Goal: Information Seeking & Learning: Learn about a topic

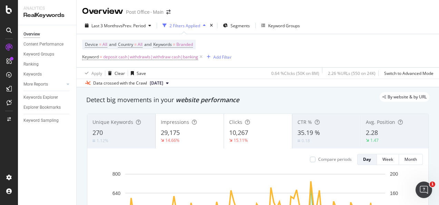
scroll to position [83, 0]
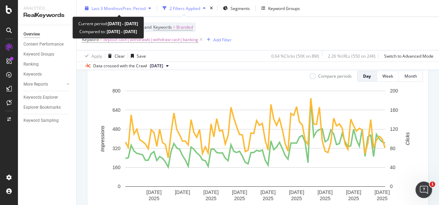
click at [124, 12] on div "Last 3 Months vs Prev. Period" at bounding box center [118, 8] width 72 height 10
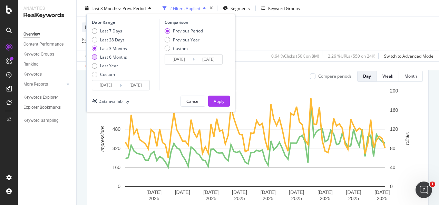
click at [121, 55] on div "Last 6 Months" at bounding box center [113, 57] width 27 height 6
type input "[DATE]"
click at [220, 99] on div "Apply" at bounding box center [219, 101] width 11 height 6
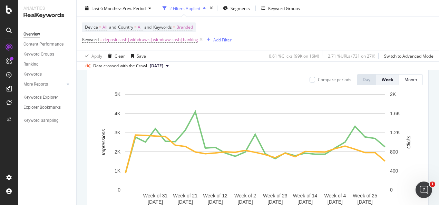
scroll to position [70, 0]
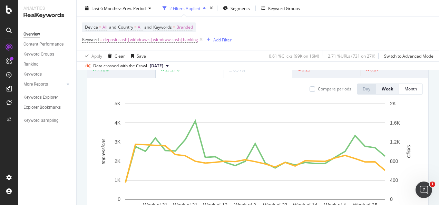
click at [426, 106] on div "Unique Keywords 343 7.18% Impressions 63,365 27.21% Clicks 22,362 0.77% CTR % 3…" at bounding box center [258, 141] width 350 height 207
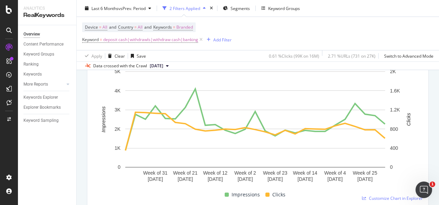
scroll to position [103, 0]
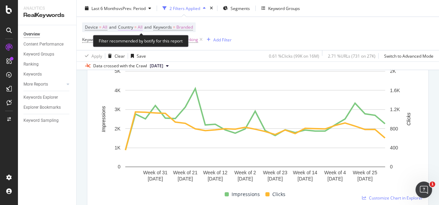
click at [140, 29] on span "All" at bounding box center [140, 27] width 5 height 10
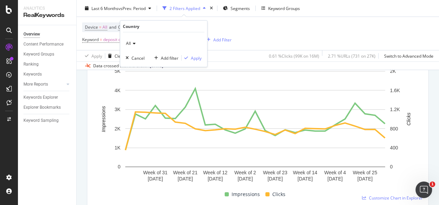
click at [133, 43] on icon at bounding box center [133, 43] width 5 height 4
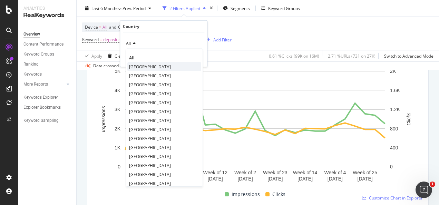
click at [139, 66] on span "[GEOGRAPHIC_DATA]" at bounding box center [150, 67] width 42 height 6
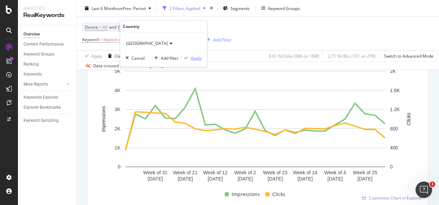
click at [198, 58] on div "Apply" at bounding box center [196, 58] width 11 height 6
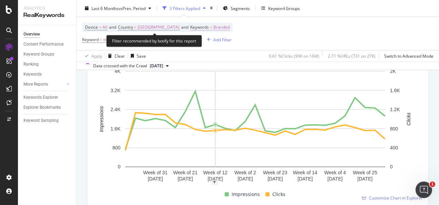
click at [219, 26] on span "Branded" at bounding box center [221, 27] width 17 height 10
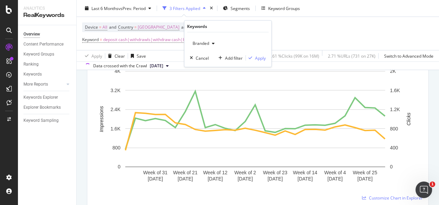
click at [198, 45] on span "Branded" at bounding box center [199, 43] width 19 height 6
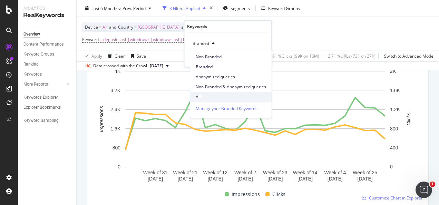
click at [206, 96] on span "All" at bounding box center [231, 97] width 70 height 6
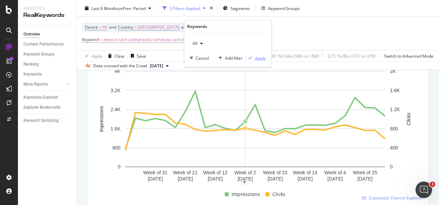
click at [258, 57] on div "Apply" at bounding box center [260, 58] width 11 height 6
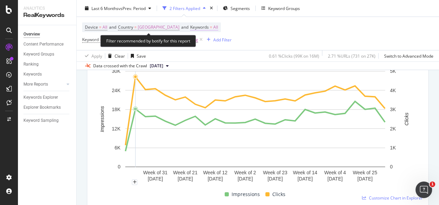
click at [201, 26] on span "Keywords" at bounding box center [199, 27] width 19 height 6
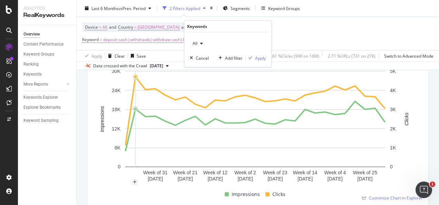
click at [202, 41] on icon "button" at bounding box center [201, 43] width 3 height 4
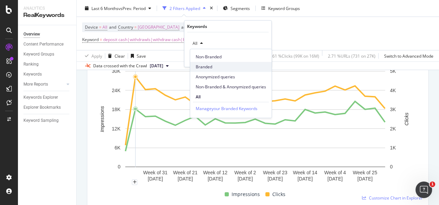
click at [204, 65] on span "Branded" at bounding box center [231, 67] width 70 height 6
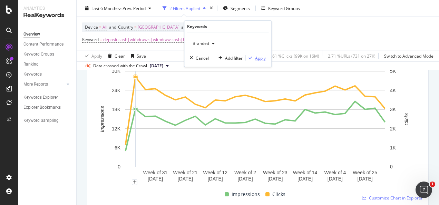
click at [261, 59] on div "Apply" at bounding box center [260, 58] width 11 height 6
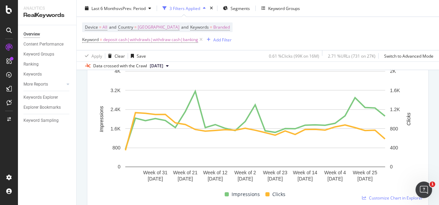
click at [426, 117] on div "Unique Keywords 290 1.36% Impressions 52,150 17.04% Clicks 21,806 0.65% CTR % 4…" at bounding box center [258, 108] width 350 height 207
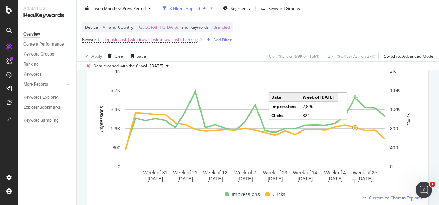
click at [355, 99] on icon "A chart." at bounding box center [355, 119] width 0 height 96
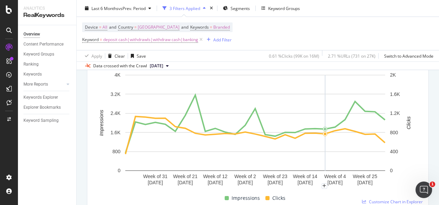
scroll to position [99, 0]
click at [425, 140] on div "Unique Keywords 290 1.36% Impressions 52,150 17.04% Clicks 21,806 0.65% CTR % 4…" at bounding box center [258, 112] width 350 height 207
click at [137, 42] on span "deposit cash|withdrawls|withdraw cash|banking" at bounding box center [150, 40] width 95 height 10
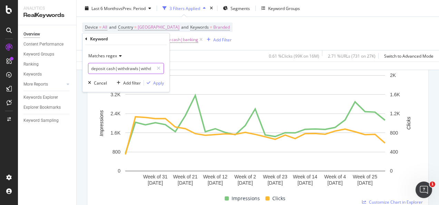
click at [136, 65] on input "deposit cash|withdrawls|withdraw cash|banking" at bounding box center [120, 68] width 65 height 11
click at [134, 71] on input "deposit cash|withdrawls|withdraw cash|banking" at bounding box center [120, 68] width 65 height 11
type input "deposit cash|withdrawals|withdraw cash|banking"
click at [161, 81] on div "Apply" at bounding box center [158, 83] width 11 height 6
